Goal: Task Accomplishment & Management: Complete application form

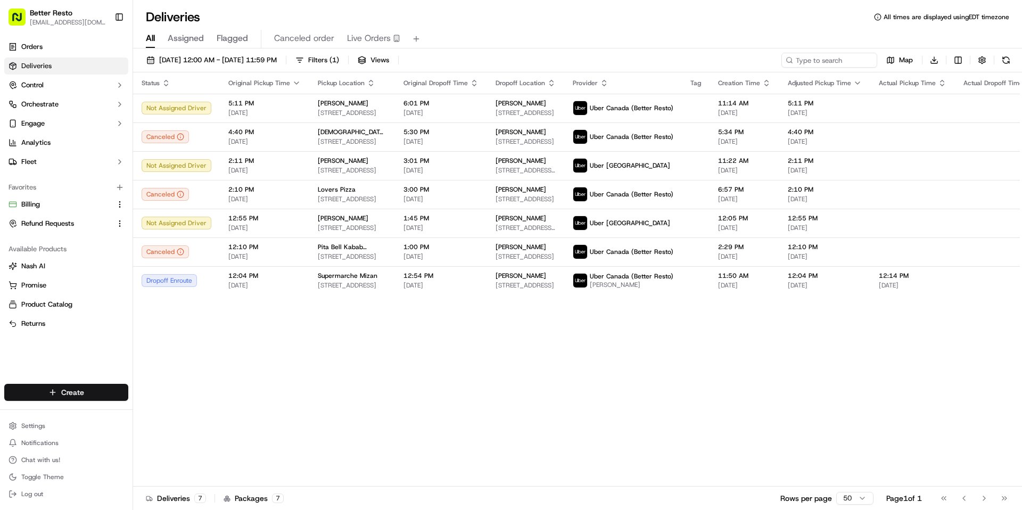
click at [59, 396] on html "Better Resto [EMAIL_ADDRESS][DOMAIN_NAME] Toggle Sidebar Orders Deliveries Cont…" at bounding box center [511, 255] width 1022 height 510
click at [166, 409] on link "Delivery" at bounding box center [192, 411] width 119 height 19
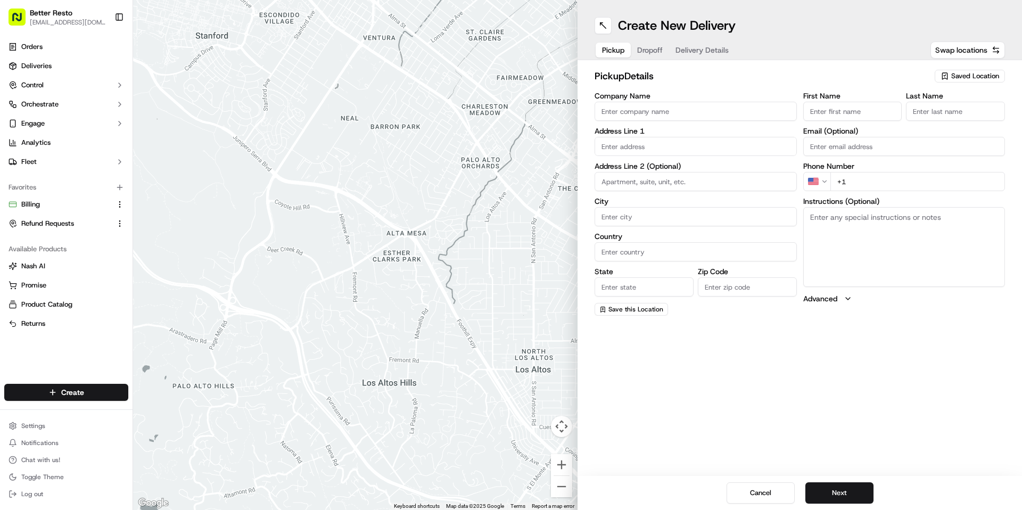
click at [962, 79] on span "Saved Location" at bounding box center [975, 76] width 48 height 10
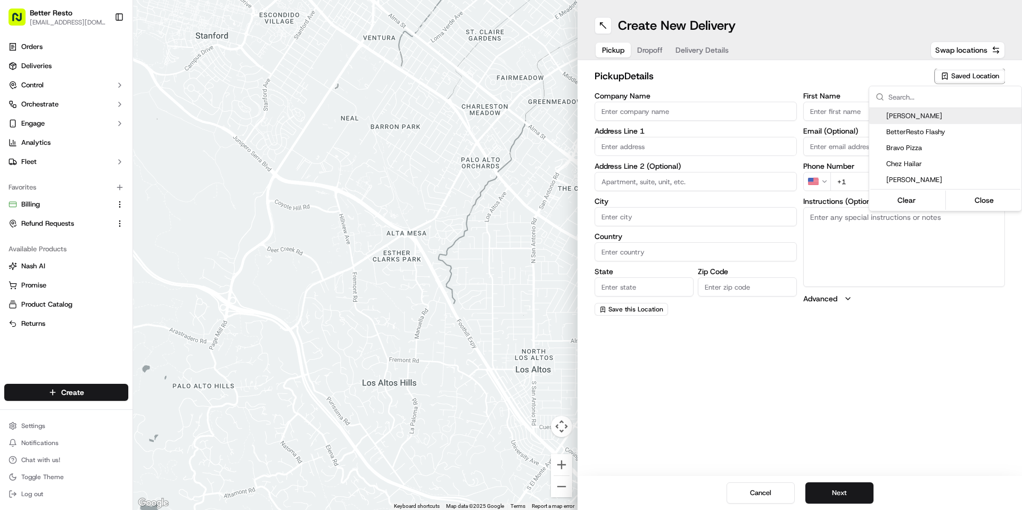
click at [925, 117] on span "[PERSON_NAME]" at bounding box center [951, 116] width 131 height 10
type input "[PERSON_NAME]"
type input "733 Boulevard Cote Vertu Ouest"
type input "Montreal"
type input "CA"
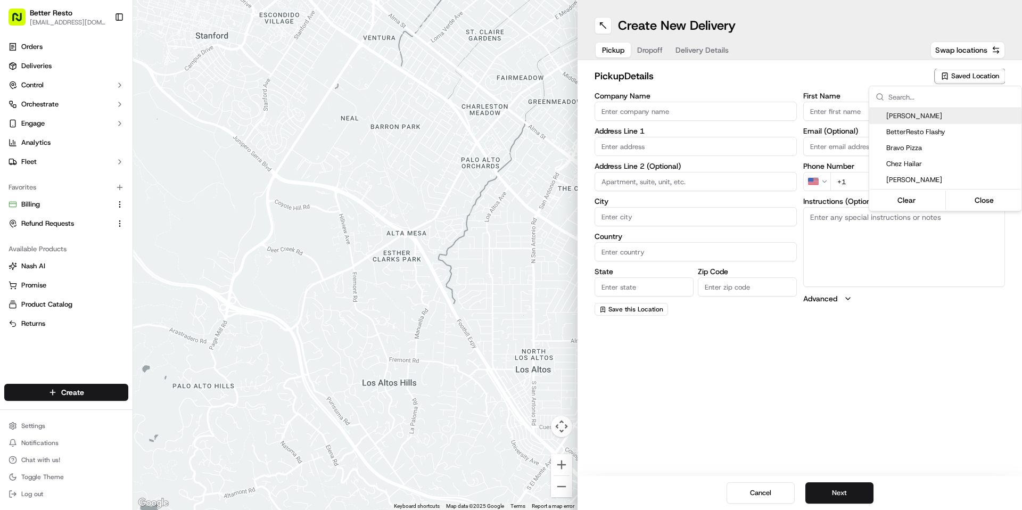
type input "QC"
type input "H4L 1Y3"
type input "+1 438 879 9191"
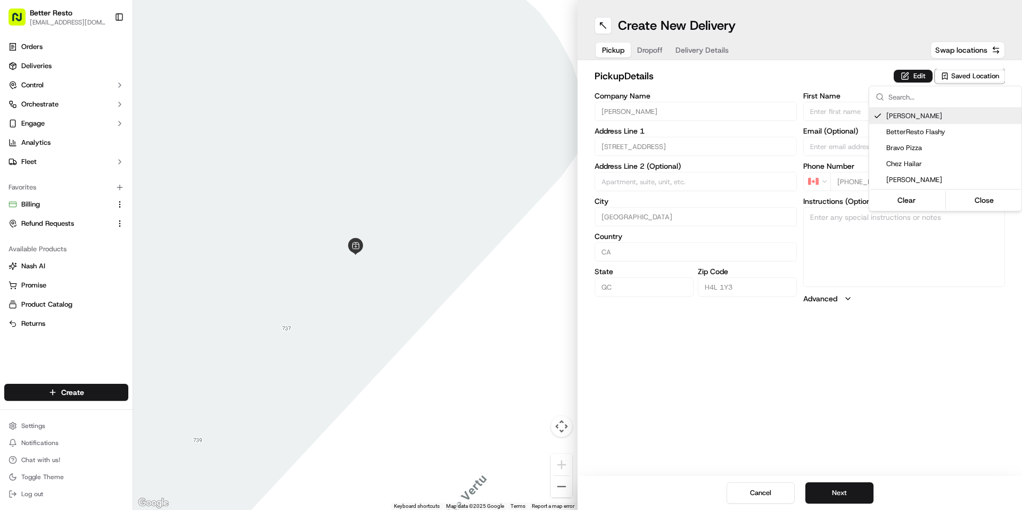
click at [649, 48] on html "Better Resto mas@betterresto.com Toggle Sidebar Orders Deliveries Control Orche…" at bounding box center [511, 255] width 1022 height 510
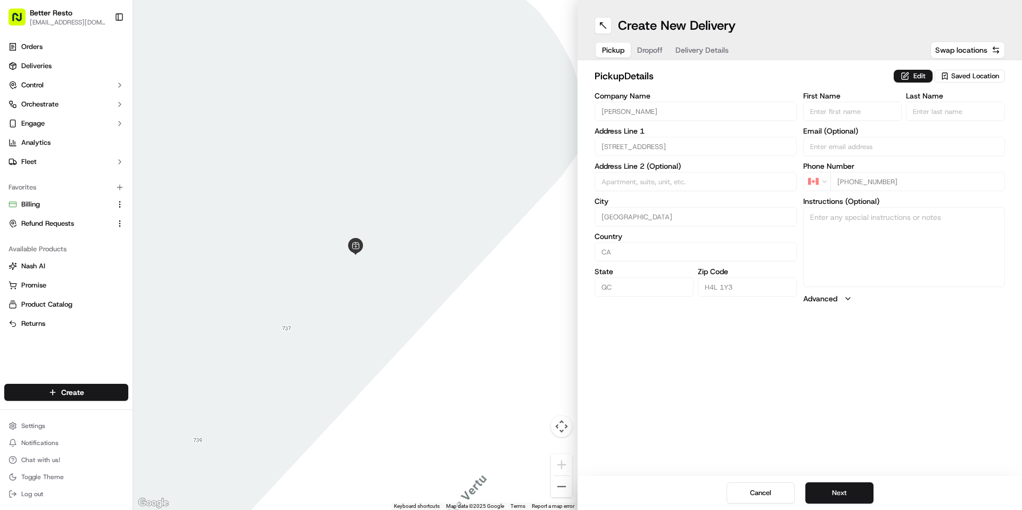
click at [649, 49] on span "Dropoff" at bounding box center [650, 50] width 26 height 11
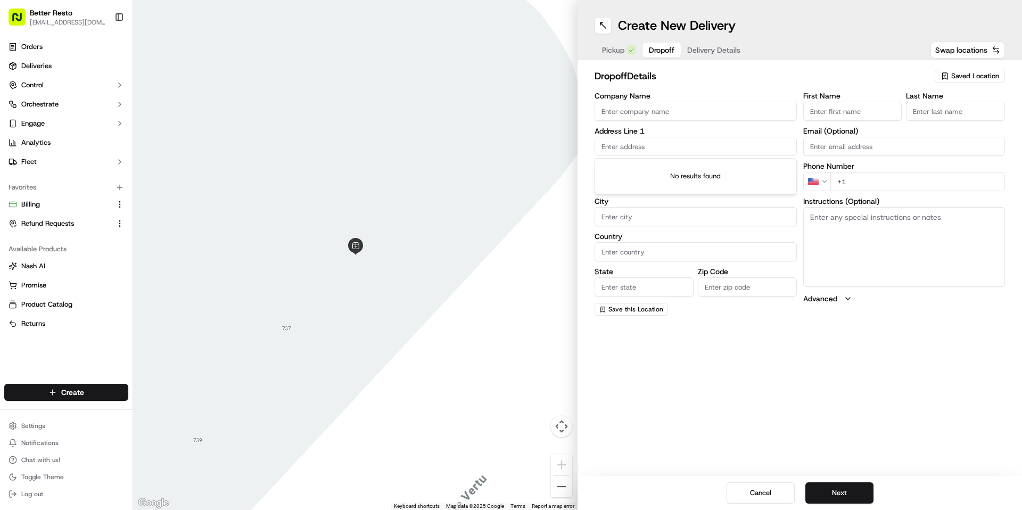
click at [632, 146] on input "text" at bounding box center [695, 146] width 202 height 19
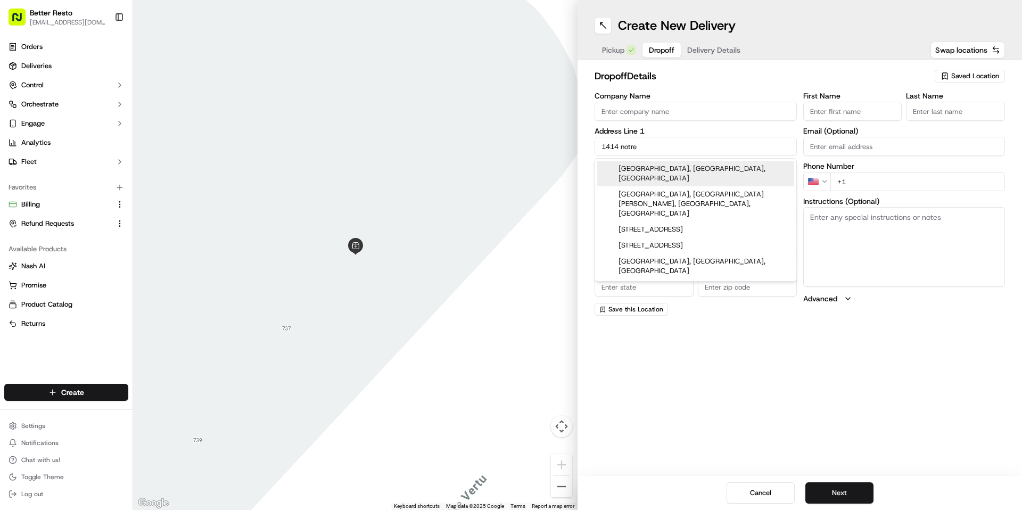
click at [699, 176] on div "1414 Notre-Dame Street West, Montreal, QC, Canada" at bounding box center [695, 174] width 197 height 26
type input "1414 Rue Notre-Dame Ouest"
type input "Montréal"
type input "Canada"
type input "QC"
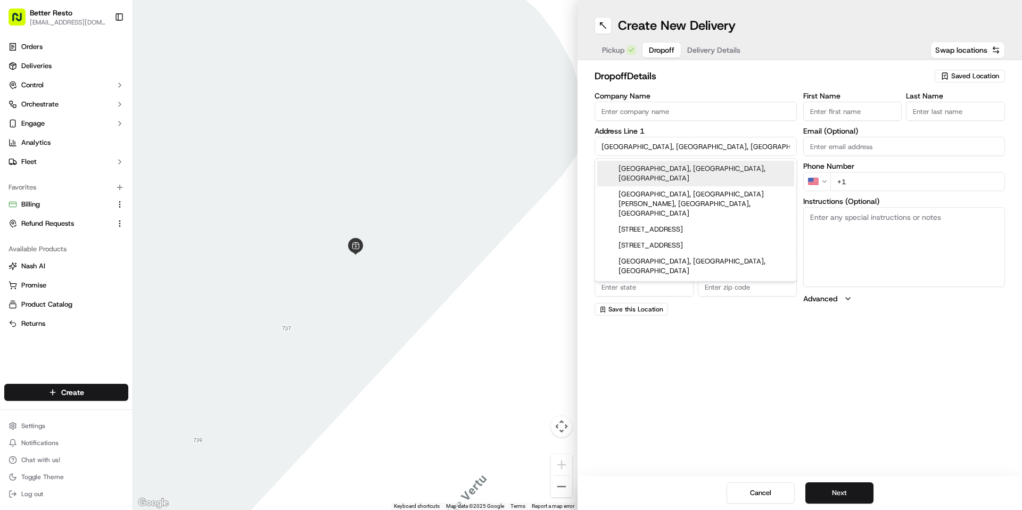
type input "H3C 1K8"
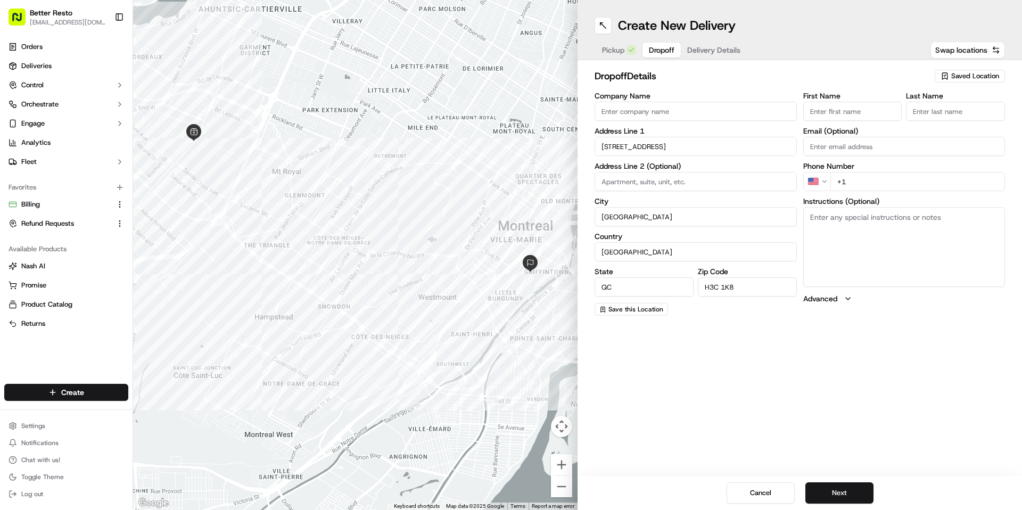
click at [762, 166] on label "Address Line 2 (Optional)" at bounding box center [695, 165] width 202 height 7
click at [857, 110] on input "First Name" at bounding box center [852, 111] width 99 height 19
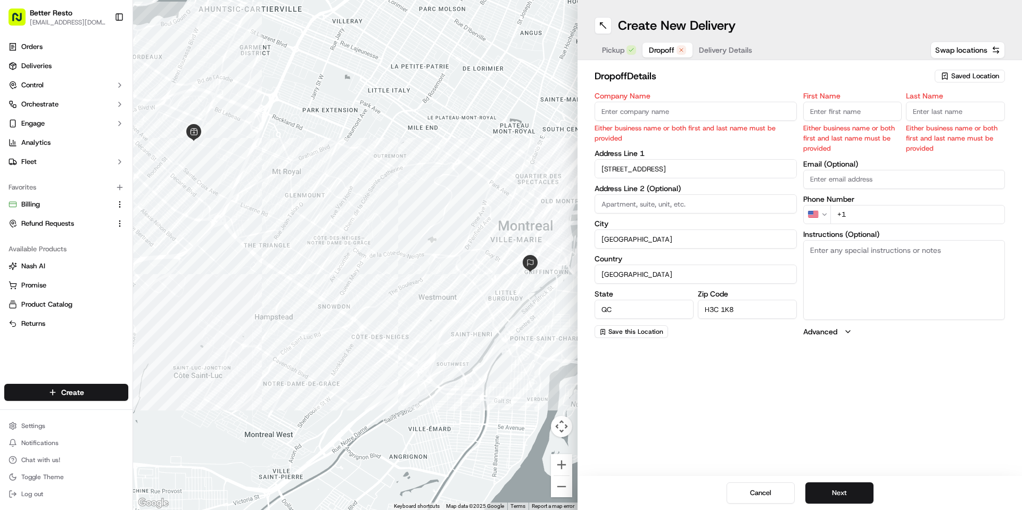
click at [793, 93] on label "Company Name" at bounding box center [695, 95] width 202 height 7
click at [793, 102] on input "Company Name" at bounding box center [695, 111] width 202 height 19
click at [798, 105] on div "Company Name Either business name or both first and last name must be provided …" at bounding box center [799, 215] width 410 height 246
click at [692, 111] on input "Company Name" at bounding box center [695, 111] width 202 height 19
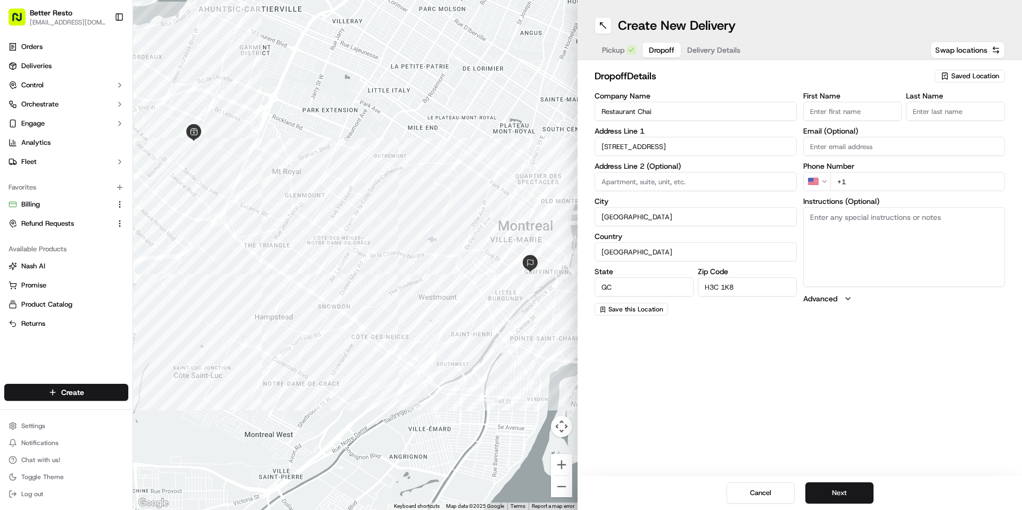
click at [652, 109] on input "Restaurant Chai" at bounding box center [695, 111] width 202 height 19
paste input "SHAY"
type input "Restaurant SHAY"
click at [724, 95] on label "Company Name" at bounding box center [695, 95] width 202 height 7
click at [724, 102] on input "Restaurant SHAY" at bounding box center [695, 111] width 202 height 19
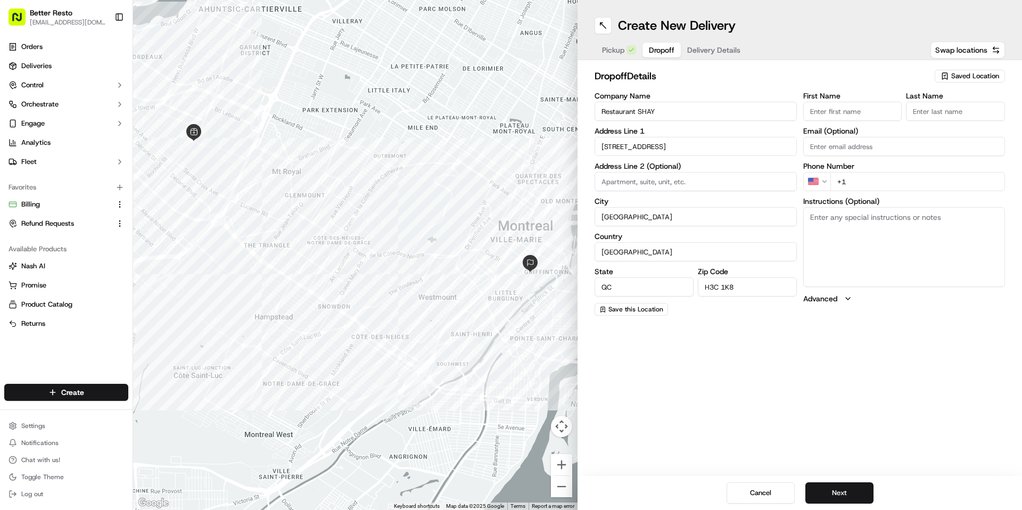
click at [864, 179] on input "+1" at bounding box center [917, 181] width 175 height 19
type input "+1 514 561 4627"
click at [847, 231] on textarea "Instructions (Optional)" at bounding box center [904, 247] width 202 height 80
type textarea "drop off in the Restaurant Shay"
click at [835, 484] on button "Next" at bounding box center [839, 492] width 68 height 21
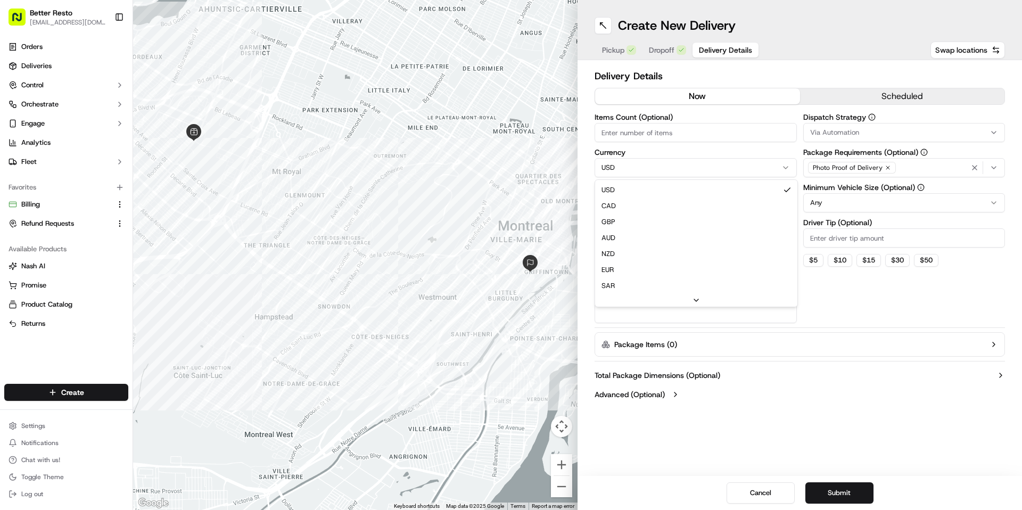
click at [623, 167] on html "Better Resto mas@betterresto.com Toggle Sidebar Orders Deliveries Control Orche…" at bounding box center [511, 255] width 1022 height 510
click at [638, 208] on input "Package Value" at bounding box center [695, 202] width 202 height 19
type input "782"
click at [796, 220] on div "Items Count (Optional) Currency CAD Package Value 782 Package Identifier (Optio…" at bounding box center [799, 218] width 410 height 210
drag, startPoint x: 595, startPoint y: 188, endPoint x: 648, endPoint y: 187, distance: 53.2
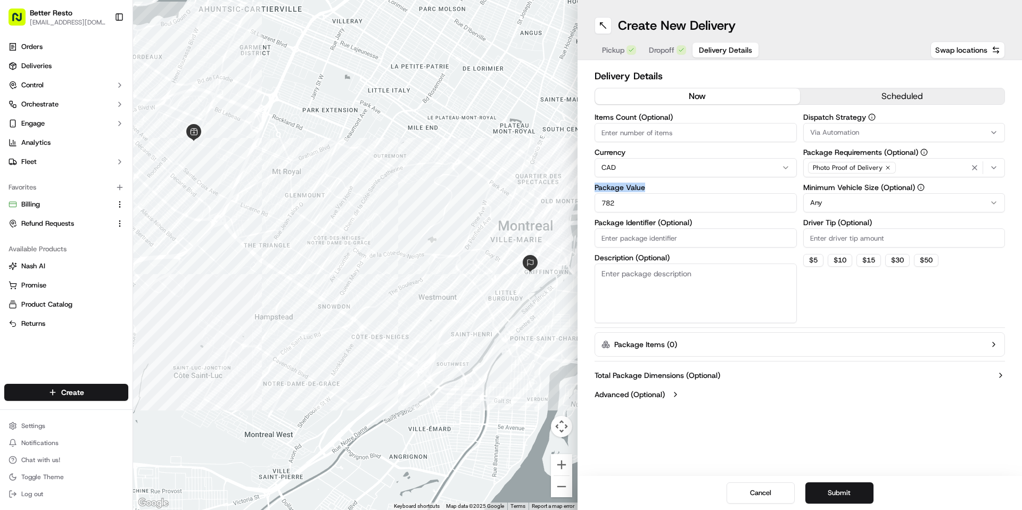
click at [648, 187] on label "Package Value" at bounding box center [695, 187] width 202 height 7
click at [648, 193] on input "782" at bounding box center [695, 202] width 202 height 19
click at [597, 185] on label "Package Value" at bounding box center [695, 187] width 202 height 7
click at [597, 193] on input "782" at bounding box center [695, 202] width 202 height 19
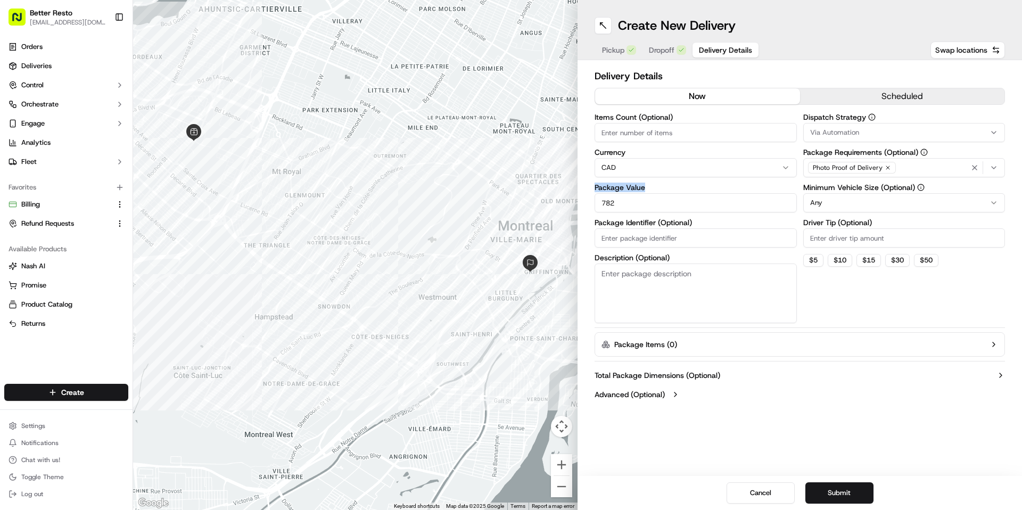
drag, startPoint x: 595, startPoint y: 186, endPoint x: 648, endPoint y: 185, distance: 52.7
click at [648, 185] on label "Package Value" at bounding box center [695, 187] width 202 height 7
click at [646, 187] on label "Package Value" at bounding box center [695, 187] width 202 height 7
click at [646, 193] on input "782" at bounding box center [695, 202] width 202 height 19
drag, startPoint x: 593, startPoint y: 187, endPoint x: 652, endPoint y: 187, distance: 59.1
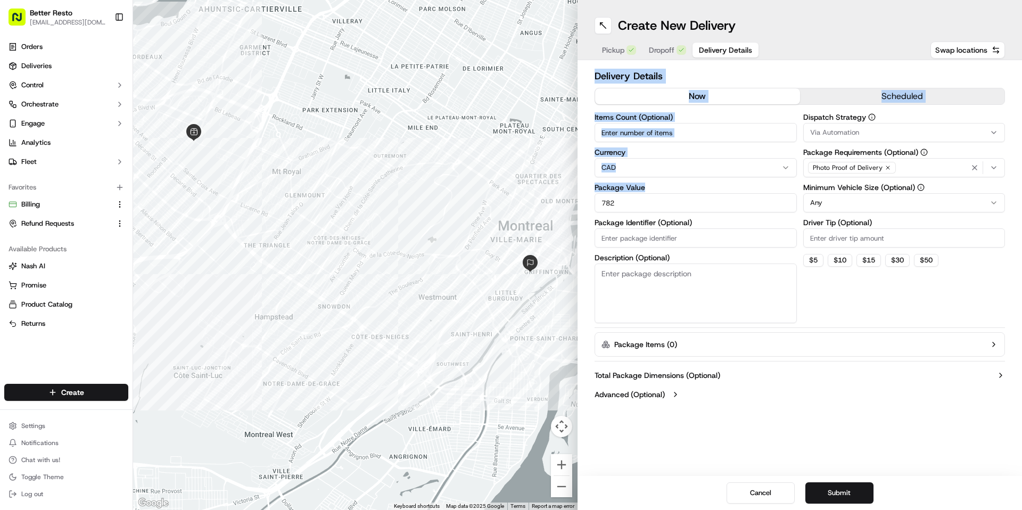
click at [652, 187] on div "Delivery Details now scheduled Items Count (Optional) Currency CAD Package Valu…" at bounding box center [799, 236] width 444 height 352
click at [652, 187] on label "Package Value" at bounding box center [695, 187] width 202 height 7
click at [652, 193] on input "782" at bounding box center [695, 202] width 202 height 19
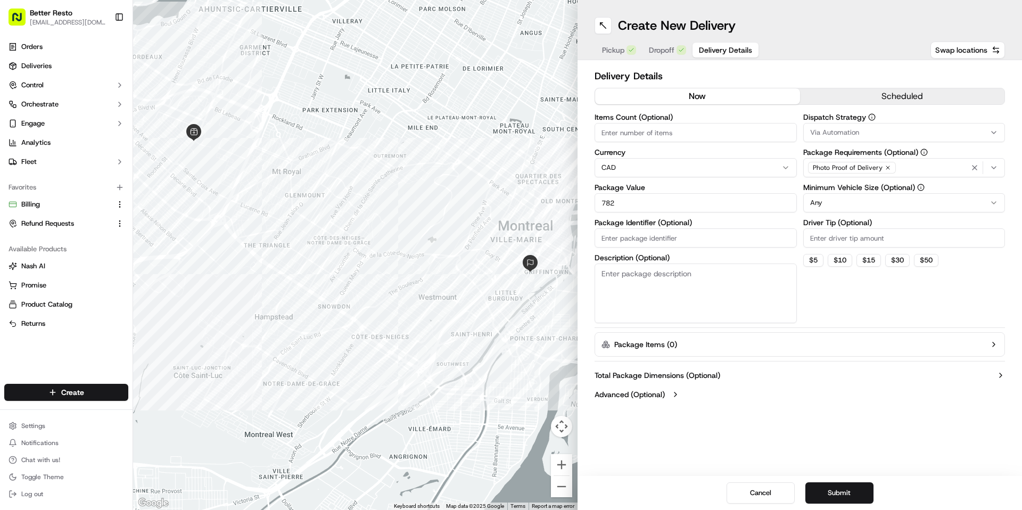
drag, startPoint x: 594, startPoint y: 187, endPoint x: 648, endPoint y: 187, distance: 53.7
click at [648, 187] on label "Package Value" at bounding box center [695, 187] width 202 height 7
click at [648, 193] on input "782" at bounding box center [695, 202] width 202 height 19
drag, startPoint x: 595, startPoint y: 187, endPoint x: 652, endPoint y: 188, distance: 56.9
click at [652, 188] on label "Package Value" at bounding box center [695, 187] width 202 height 7
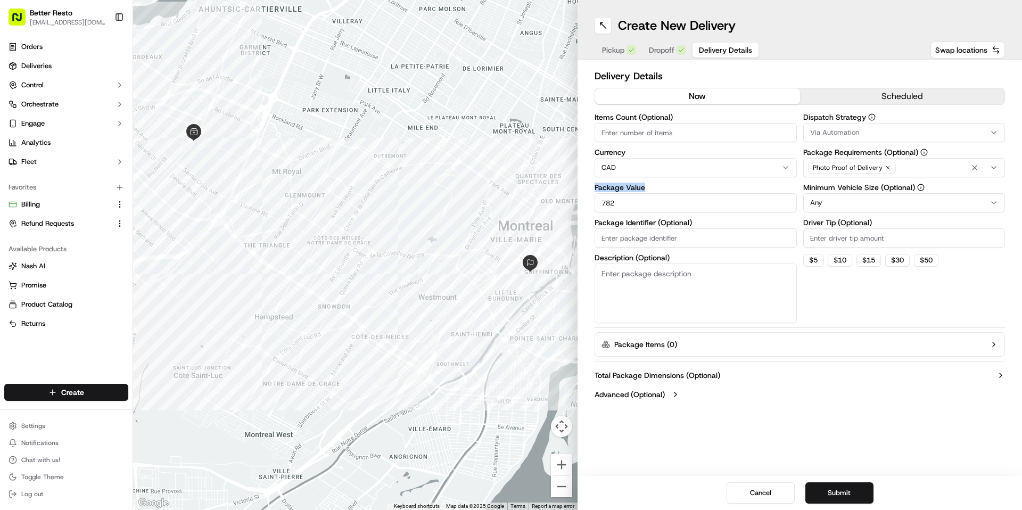
click at [652, 188] on label "Package Value" at bounding box center [695, 187] width 202 height 7
click at [652, 193] on input "782" at bounding box center [695, 202] width 202 height 19
drag, startPoint x: 595, startPoint y: 187, endPoint x: 662, endPoint y: 188, distance: 67.6
click at [662, 188] on label "Package Value" at bounding box center [695, 187] width 202 height 7
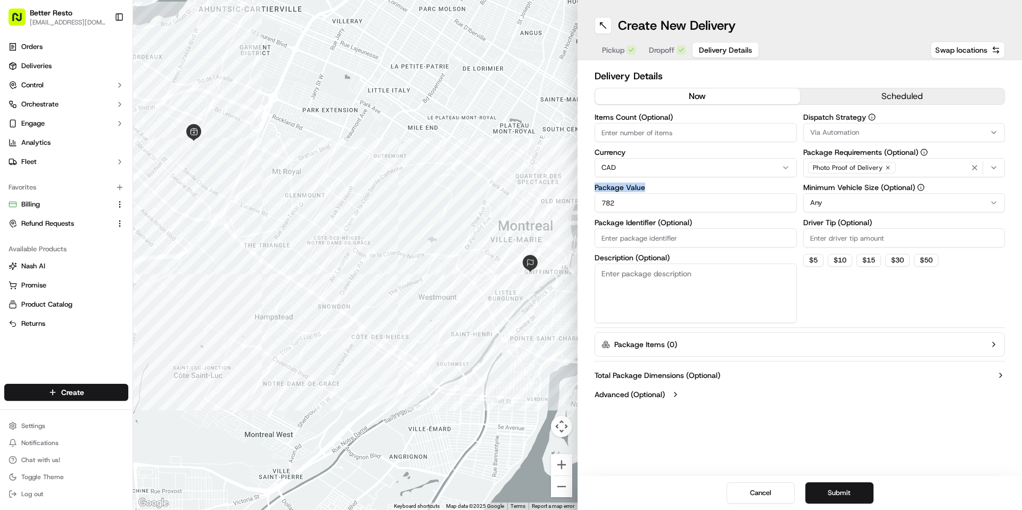
click at [662, 193] on input "782" at bounding box center [695, 202] width 202 height 19
drag, startPoint x: 595, startPoint y: 187, endPoint x: 645, endPoint y: 187, distance: 50.0
click at [645, 187] on label "Package Value" at bounding box center [695, 187] width 202 height 7
click at [645, 193] on input "782" at bounding box center [695, 202] width 202 height 19
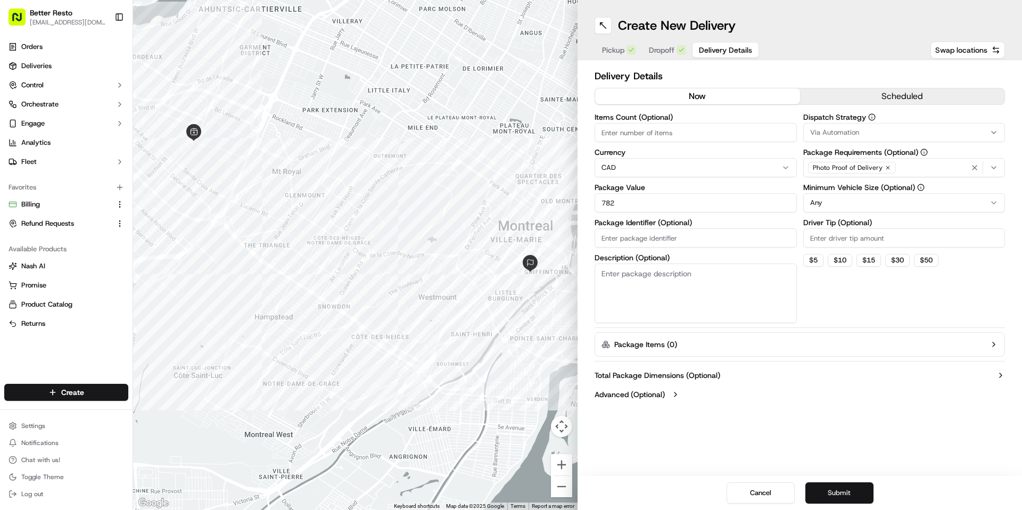
click at [838, 495] on button "Submit" at bounding box center [839, 492] width 68 height 21
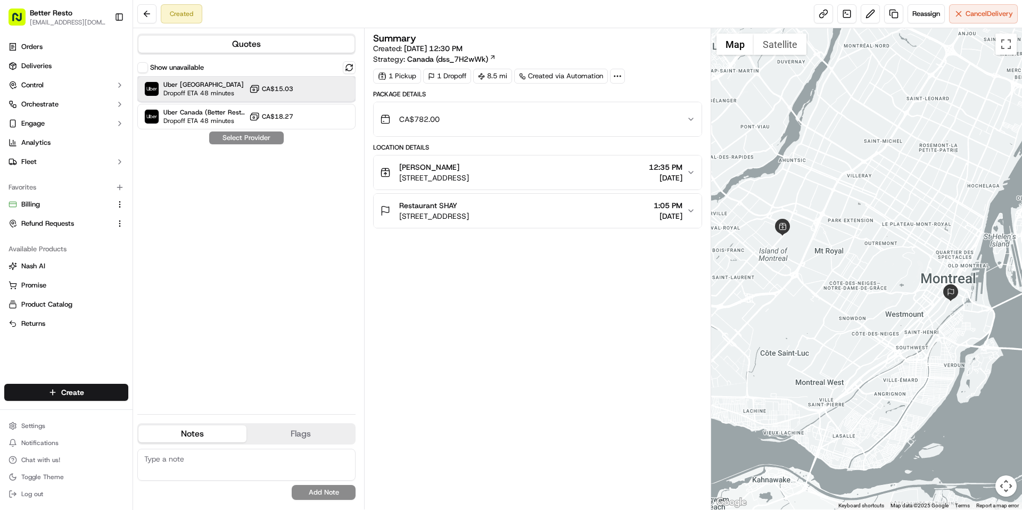
click at [347, 94] on div "Uber Canada Dropoff ETA 48 minutes CA$15.03" at bounding box center [246, 89] width 218 height 26
click at [549, 128] on div "CA$782.00" at bounding box center [533, 119] width 306 height 21
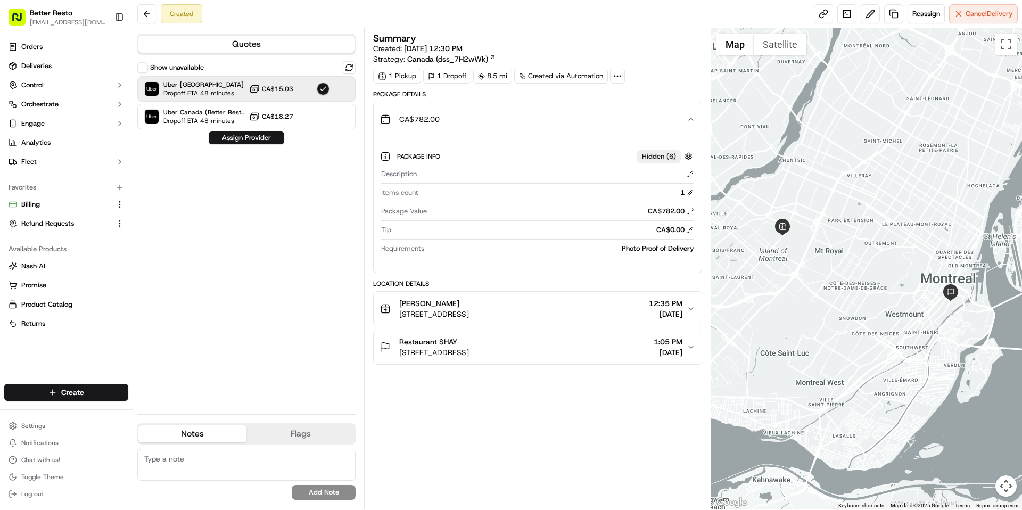
click at [571, 114] on div "CA$782.00" at bounding box center [533, 119] width 306 height 21
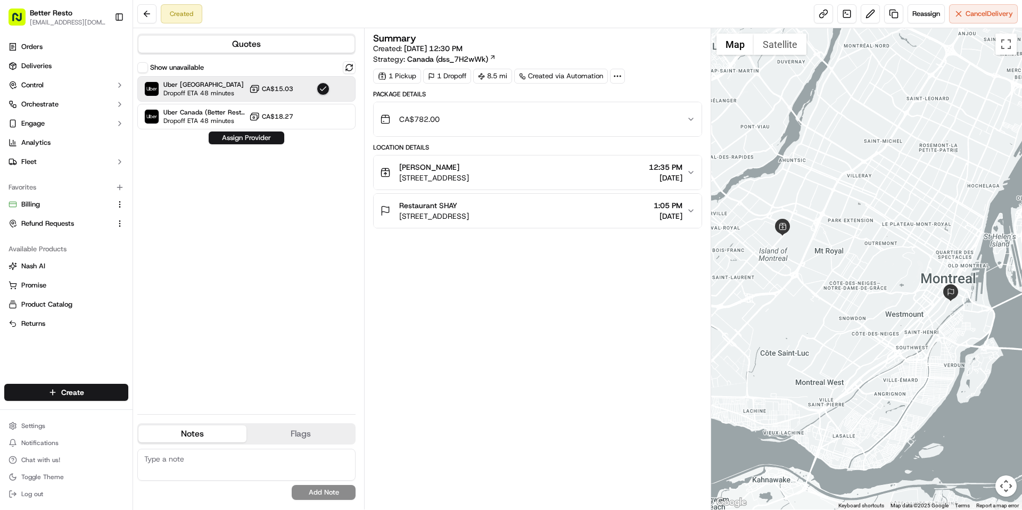
click at [571, 114] on div "CA$782.00" at bounding box center [533, 119] width 306 height 21
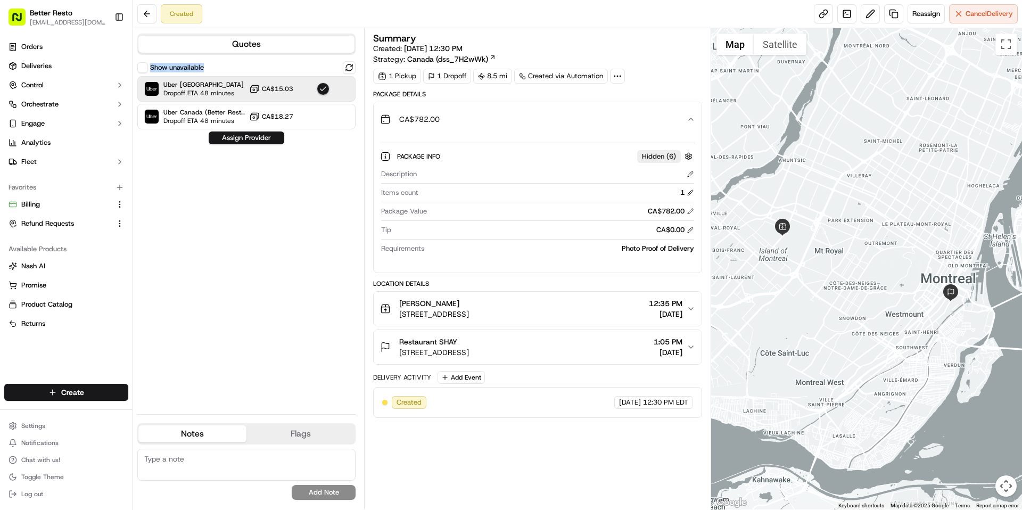
drag, startPoint x: 150, startPoint y: 67, endPoint x: 206, endPoint y: 68, distance: 55.9
click at [206, 68] on div "Show unavailable" at bounding box center [246, 67] width 218 height 13
click at [366, 96] on div "Summary Created: 09/15/2025 12:30 PM Strategy: Canada (dss_7H2wWk) 1 Pickup 1 D…" at bounding box center [537, 268] width 346 height 481
drag, startPoint x: 373, startPoint y: 283, endPoint x: 434, endPoint y: 285, distance: 61.2
click at [434, 286] on div "Location Details" at bounding box center [537, 283] width 328 height 9
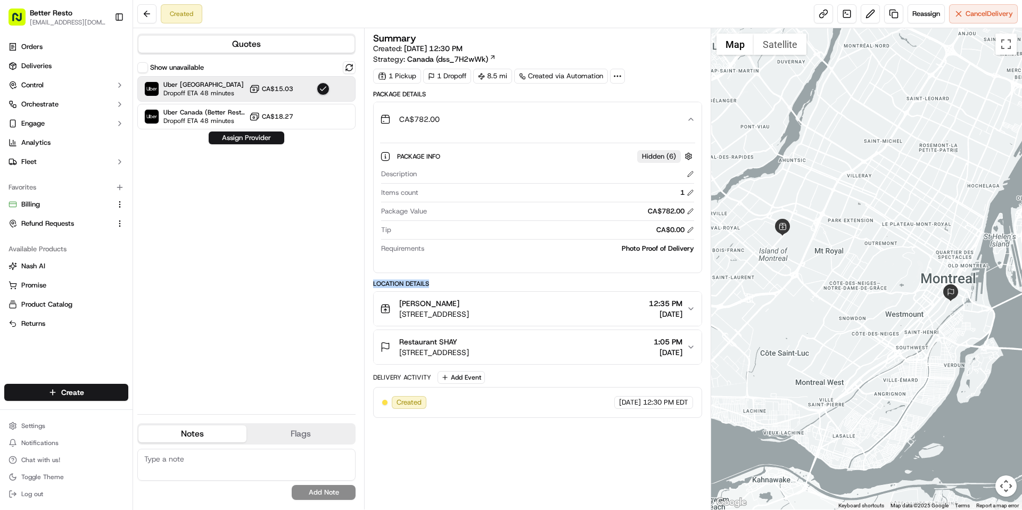
click at [434, 285] on div "Location Details" at bounding box center [537, 283] width 328 height 9
drag, startPoint x: 372, startPoint y: 285, endPoint x: 442, endPoint y: 280, distance: 69.3
click at [442, 280] on div "Location Details" at bounding box center [537, 283] width 328 height 9
click at [418, 285] on div "Location Details" at bounding box center [537, 283] width 328 height 9
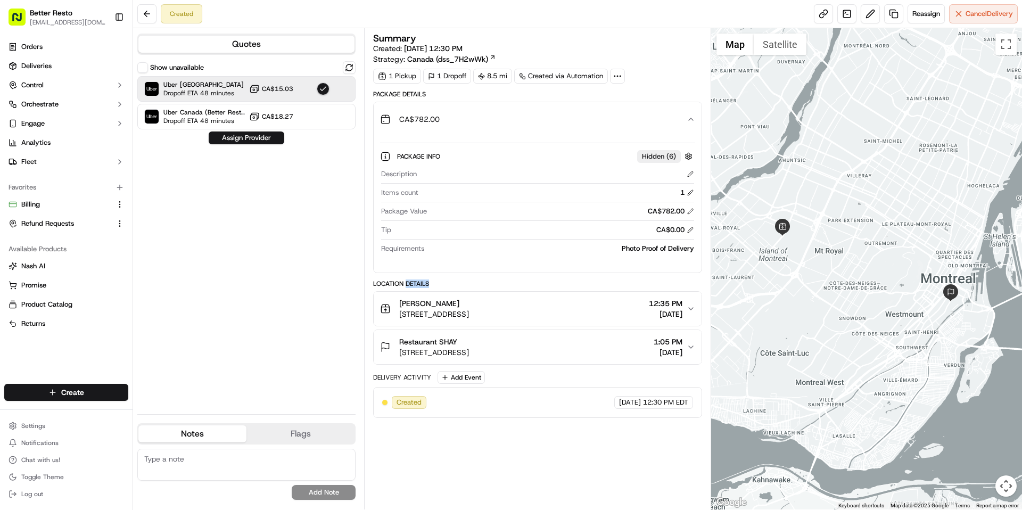
click at [418, 285] on div "Location Details" at bounding box center [537, 283] width 328 height 9
click at [396, 284] on div "Location Details" at bounding box center [537, 283] width 328 height 9
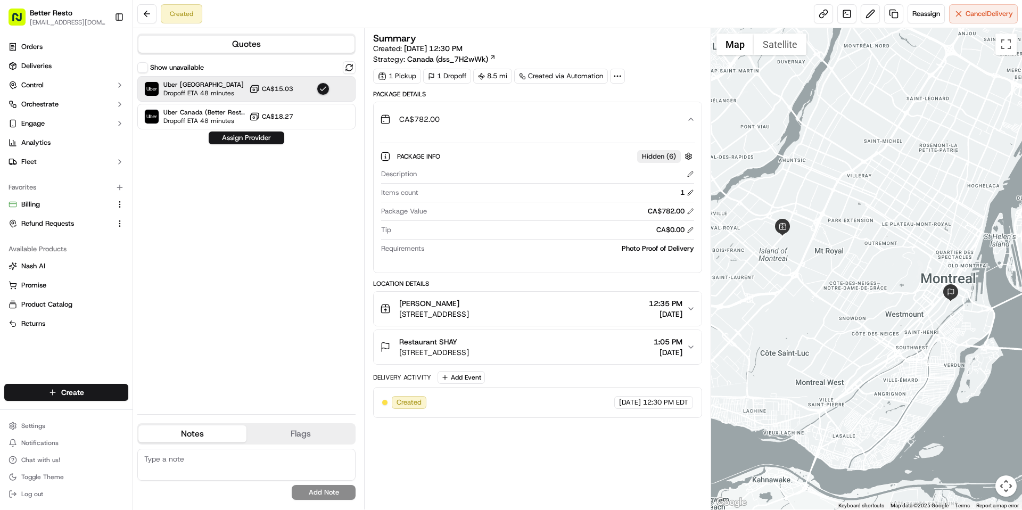
click at [396, 284] on div "Location Details" at bounding box center [537, 283] width 328 height 9
click at [407, 282] on div "Location Details" at bounding box center [537, 283] width 328 height 9
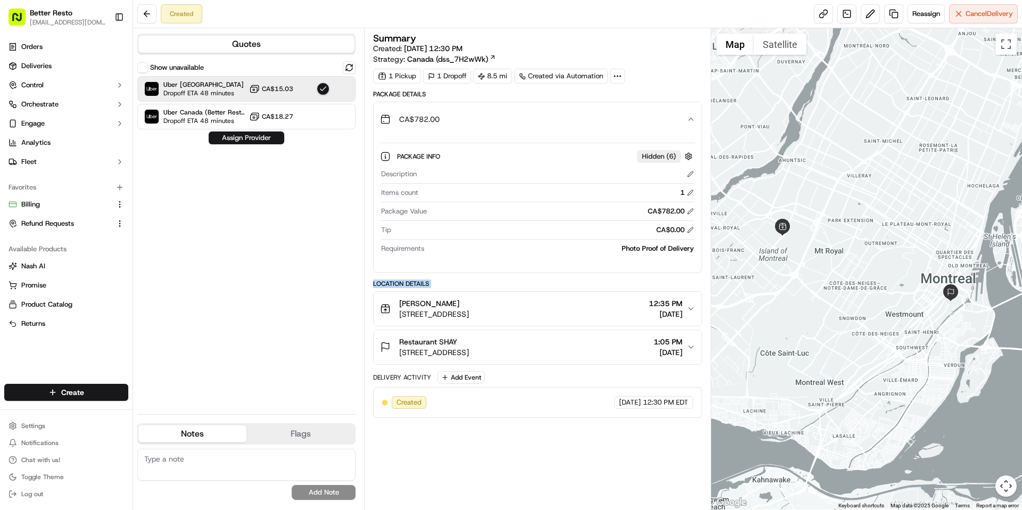
click at [396, 283] on div "Location Details" at bounding box center [537, 283] width 328 height 9
click at [416, 285] on div "Location Details" at bounding box center [537, 283] width 328 height 9
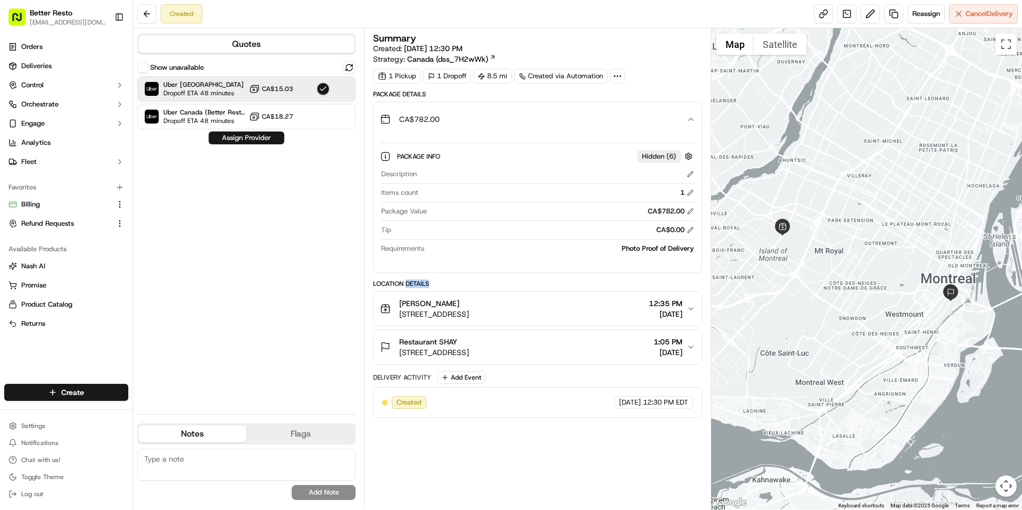
click at [416, 285] on div "Location Details" at bounding box center [537, 283] width 328 height 9
click at [366, 241] on div "Summary Created: 09/15/2025 12:30 PM Strategy: Canada (dss_7H2wWk) 1 Pickup 1 D…" at bounding box center [537, 268] width 346 height 481
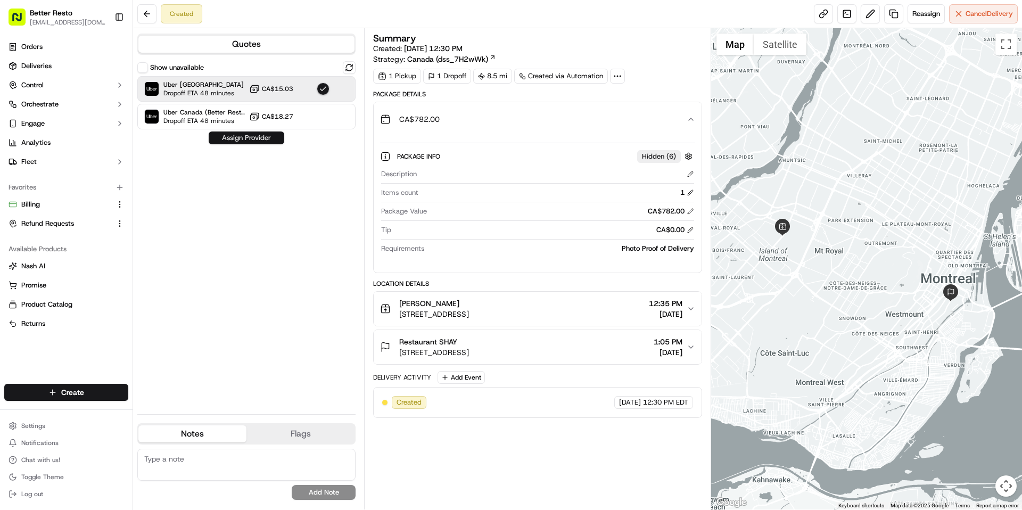
click at [263, 135] on button "Assign Provider" at bounding box center [247, 137] width 76 height 13
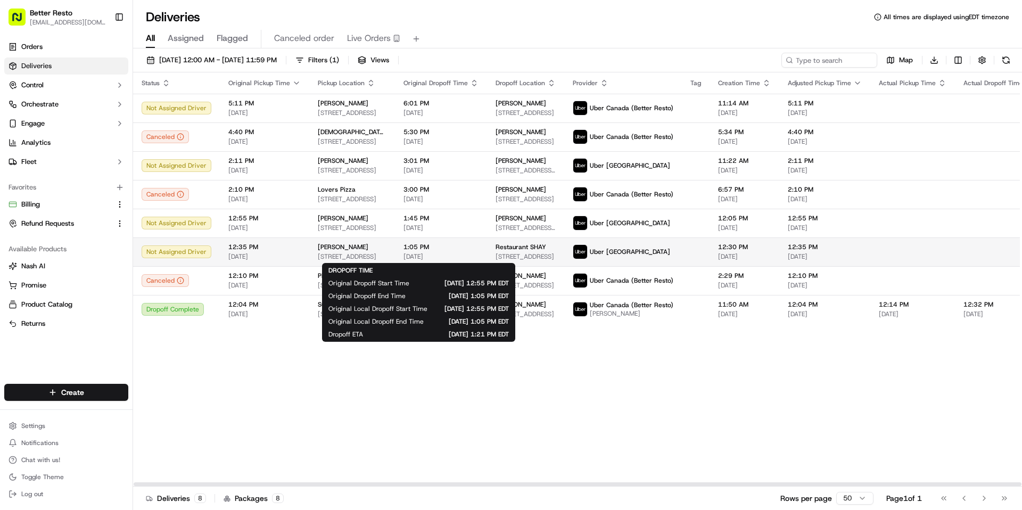
click at [426, 251] on div "1:05 PM 09/15/2025" at bounding box center [440, 252] width 75 height 18
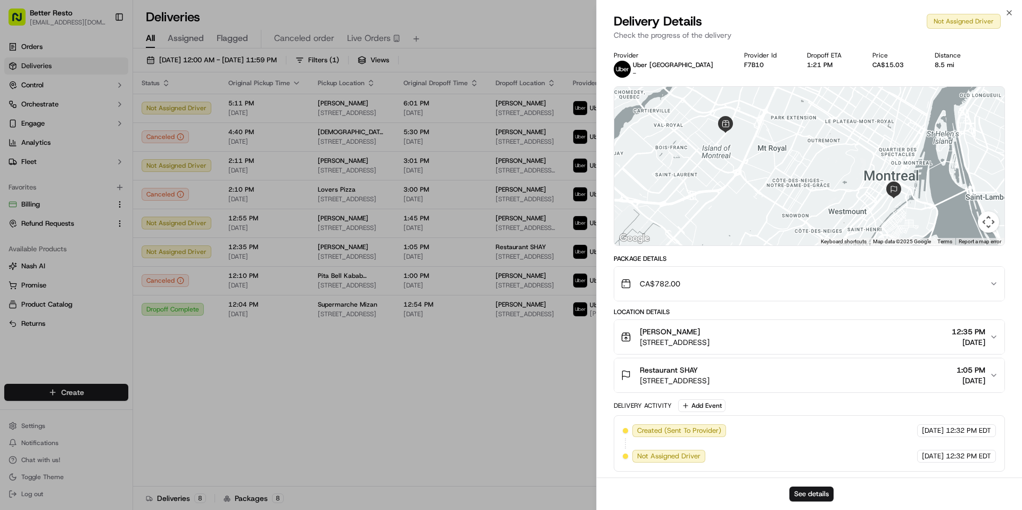
click at [937, 288] on div "CA$782.00" at bounding box center [804, 283] width 369 height 21
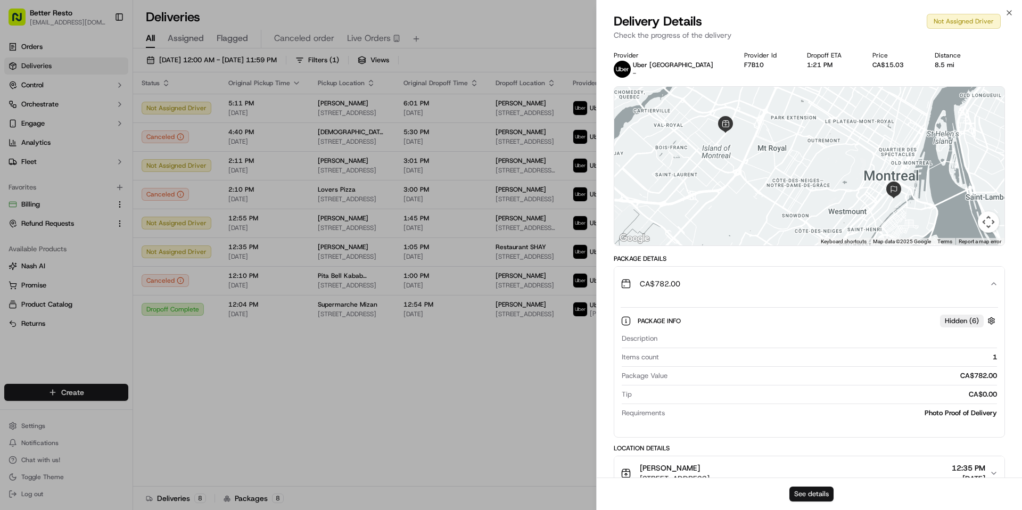
click at [813, 494] on button "See details" at bounding box center [811, 493] width 44 height 15
